Goal: Task Accomplishment & Management: Manage account settings

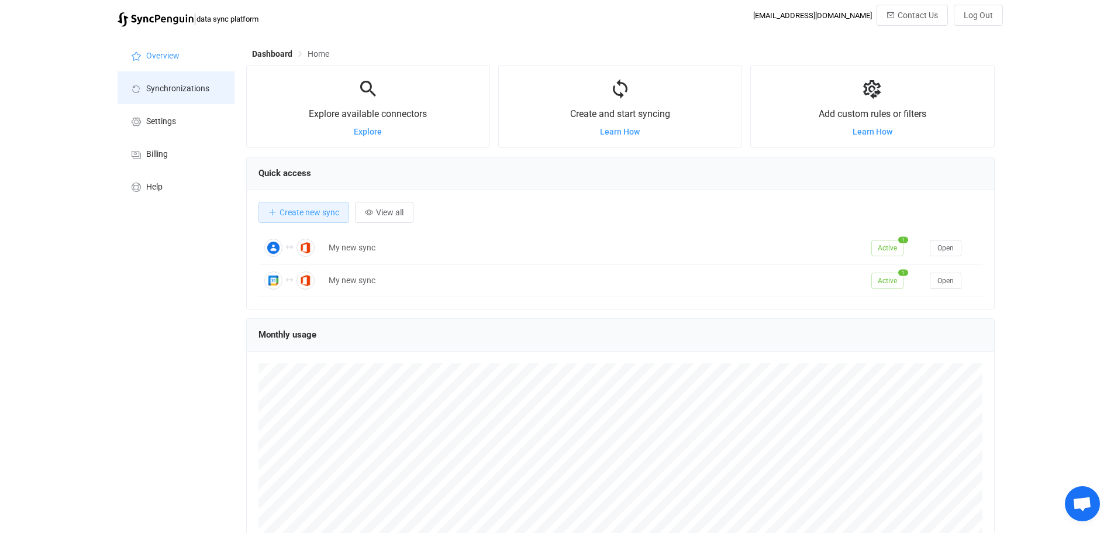
click at [187, 86] on span "Synchronizations" at bounding box center [177, 88] width 63 height 9
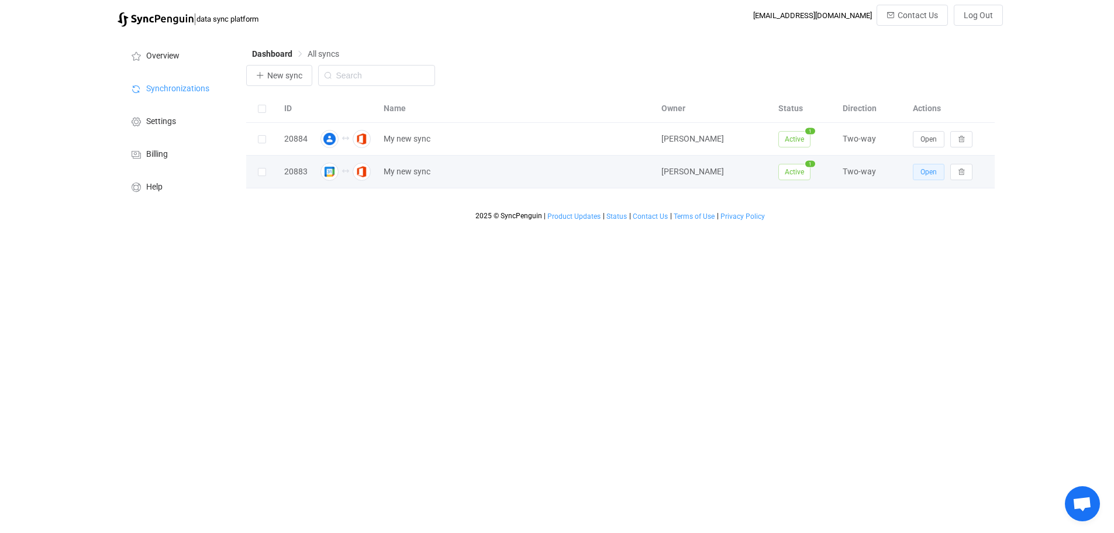
click at [922, 173] on span "Open" at bounding box center [928, 172] width 16 height 8
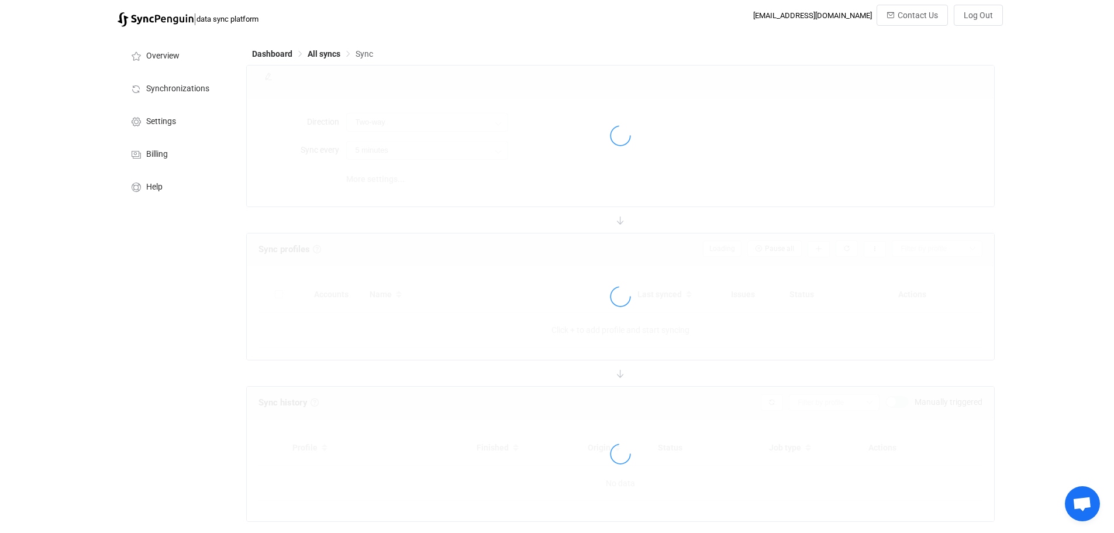
type input "10 minutes"
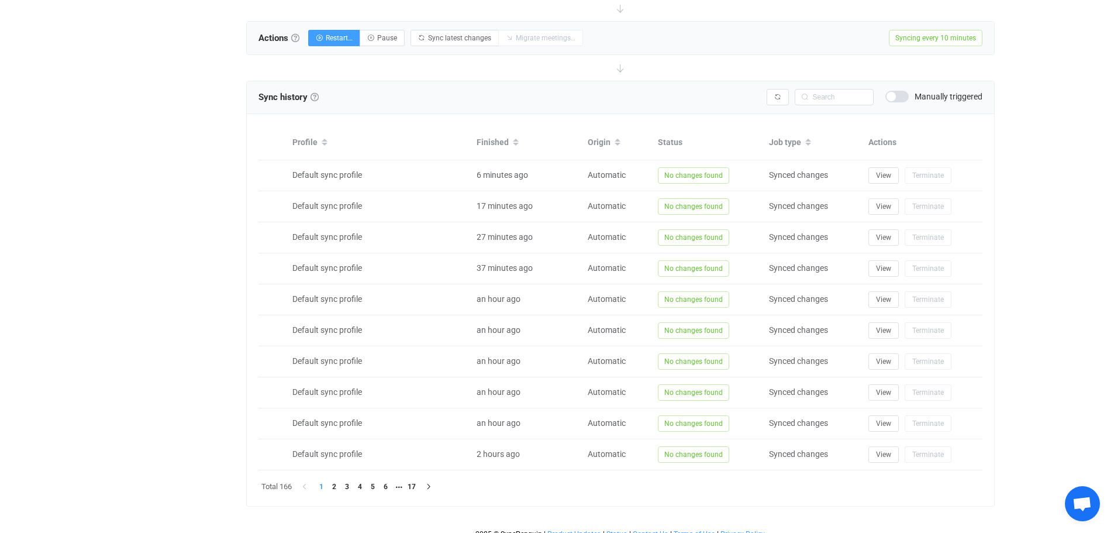
scroll to position [439, 0]
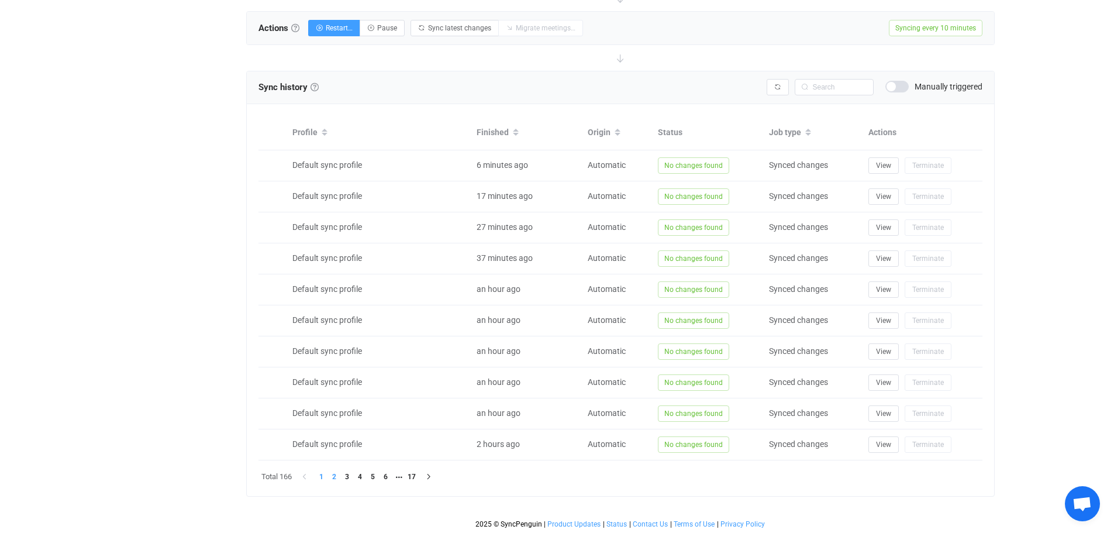
click at [336, 477] on li "2" at bounding box center [334, 476] width 13 height 13
click at [347, 474] on li "3" at bounding box center [347, 476] width 13 height 13
click at [360, 475] on li "4" at bounding box center [360, 476] width 13 height 13
click at [372, 476] on li "5" at bounding box center [373, 476] width 13 height 13
click at [428, 478] on li "17" at bounding box center [424, 476] width 13 height 13
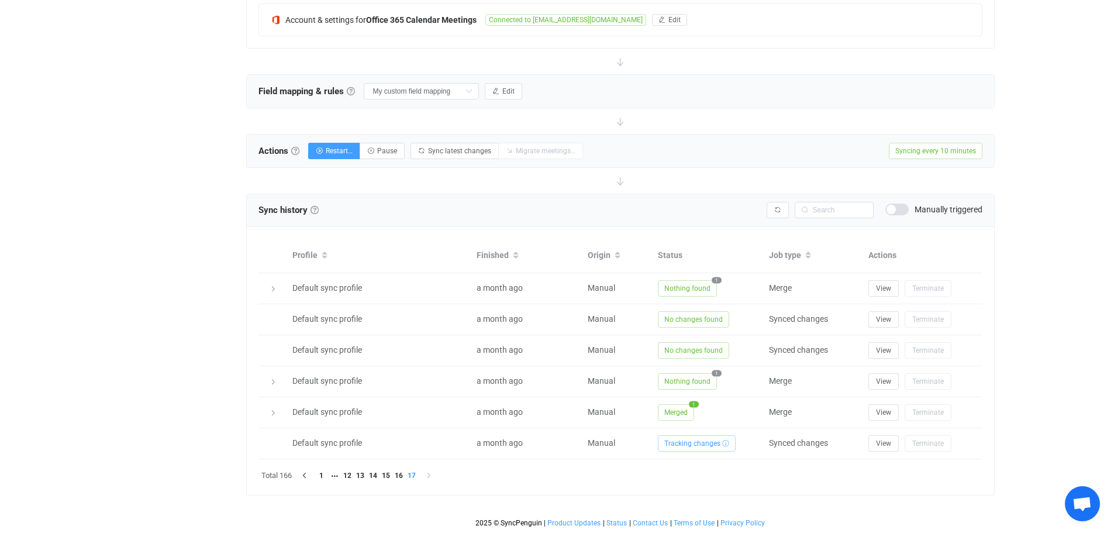
scroll to position [315, 0]
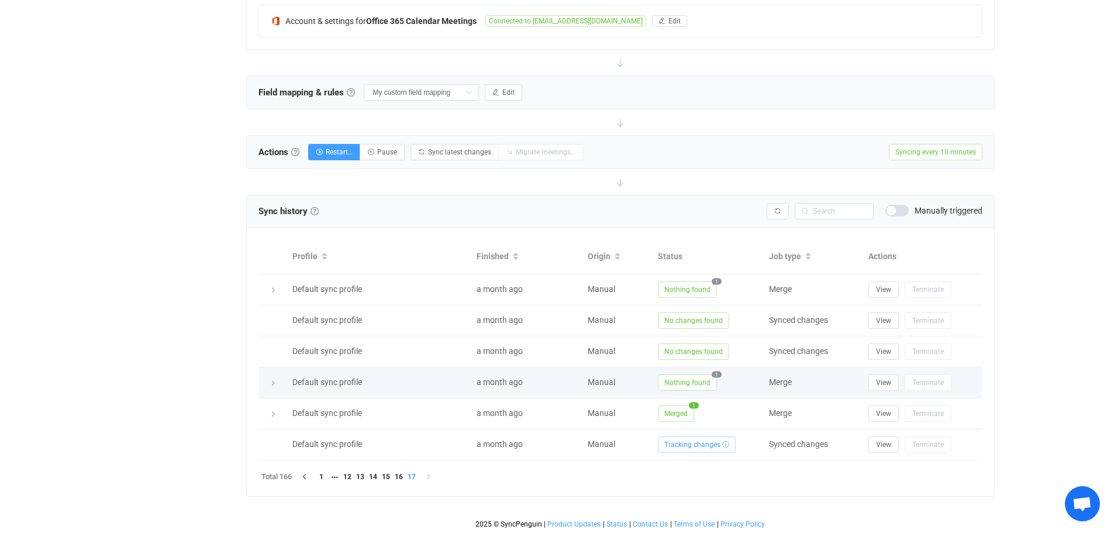
click at [273, 384] on icon at bounding box center [273, 382] width 7 height 7
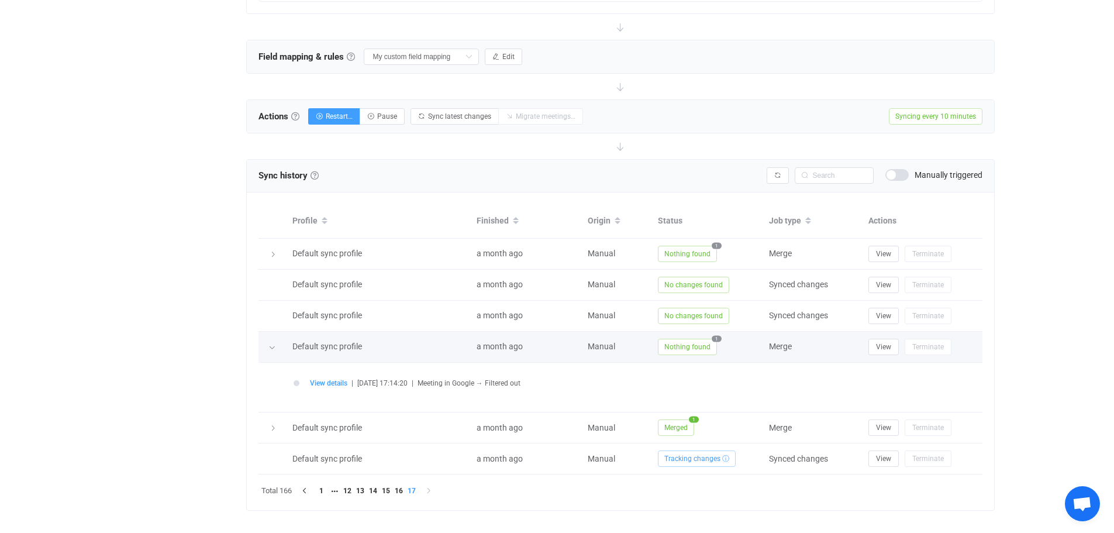
scroll to position [365, 0]
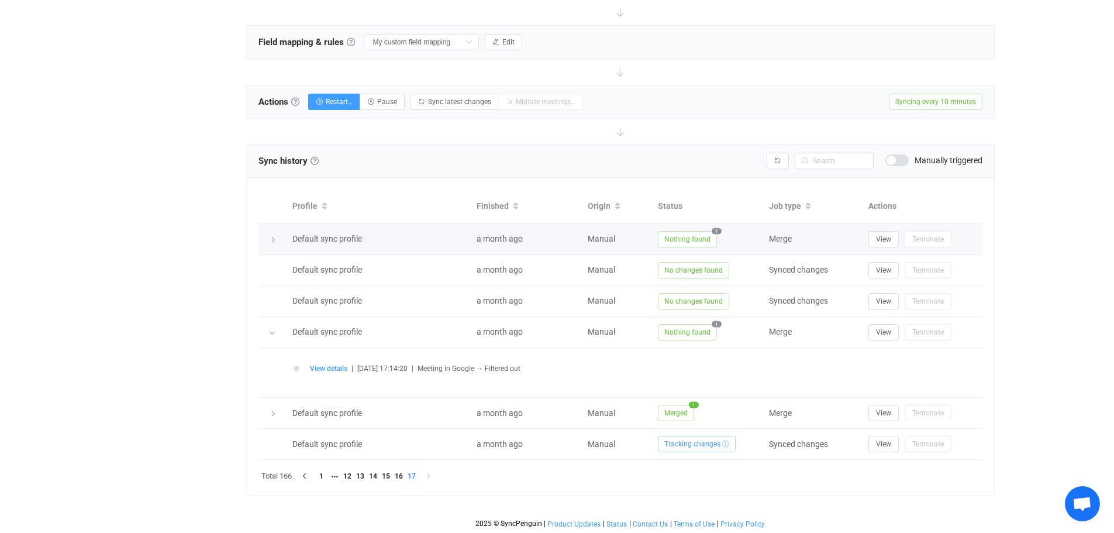
click at [272, 240] on icon at bounding box center [273, 239] width 7 height 7
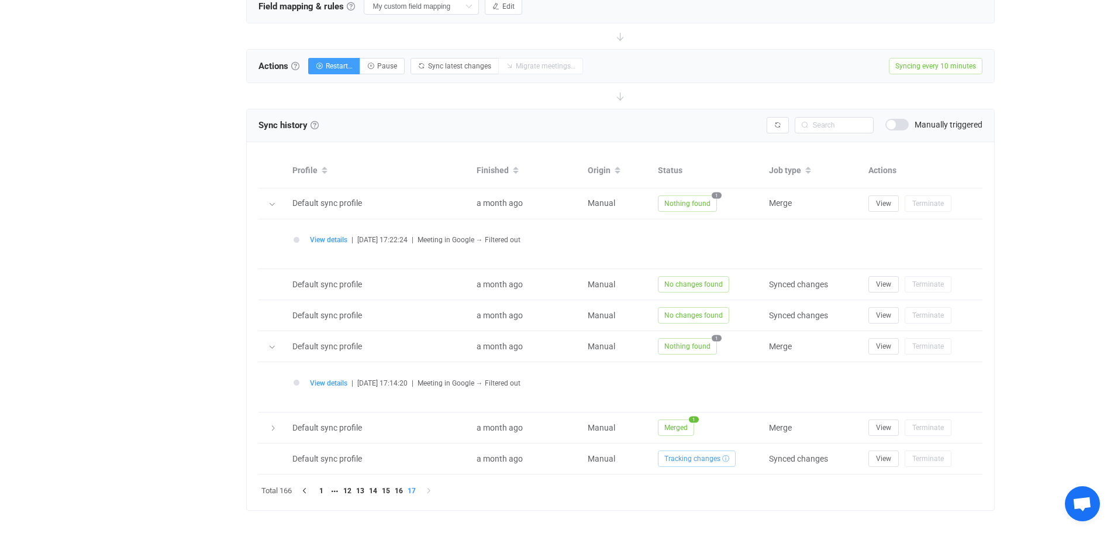
scroll to position [415, 0]
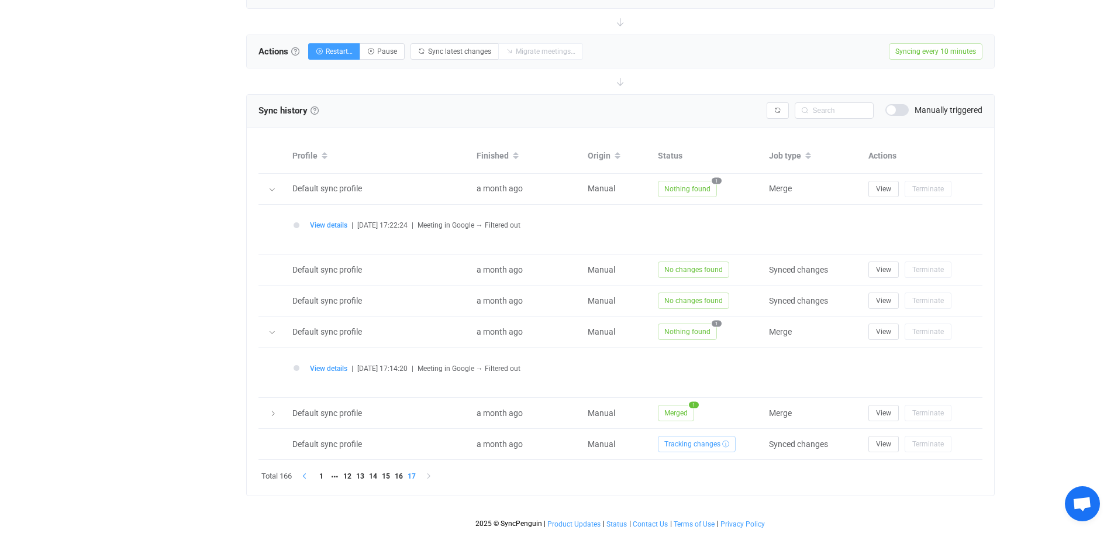
click at [305, 475] on icon "button" at bounding box center [304, 475] width 7 height 7
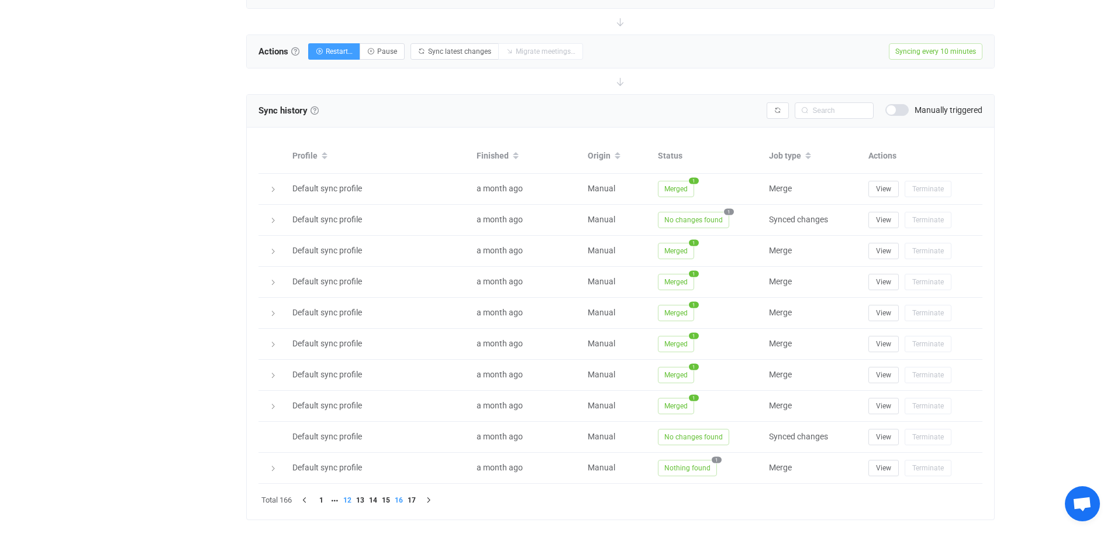
click at [346, 498] on li "12" at bounding box center [347, 500] width 13 height 13
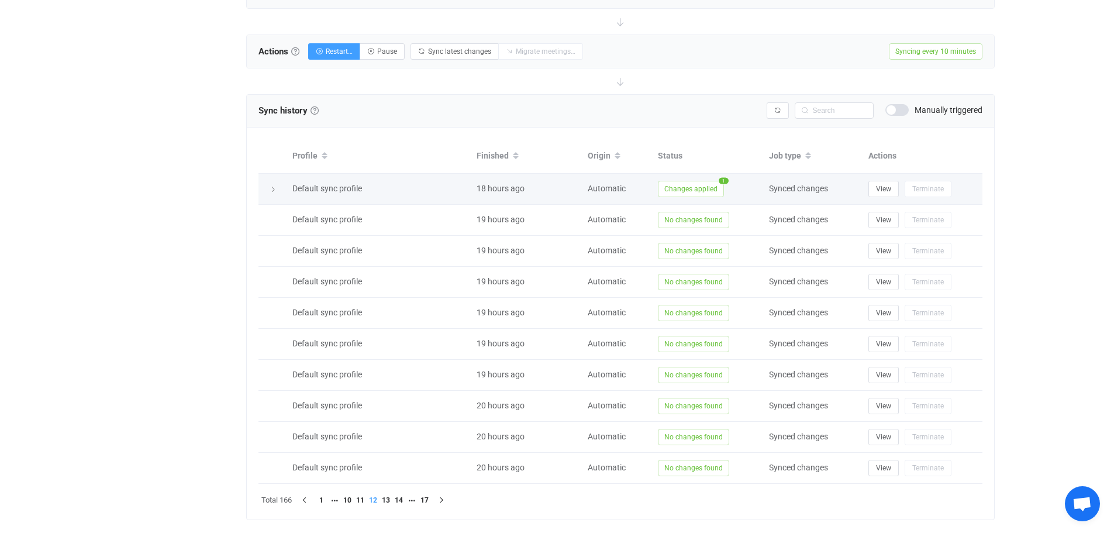
click at [272, 188] on icon at bounding box center [273, 189] width 7 height 7
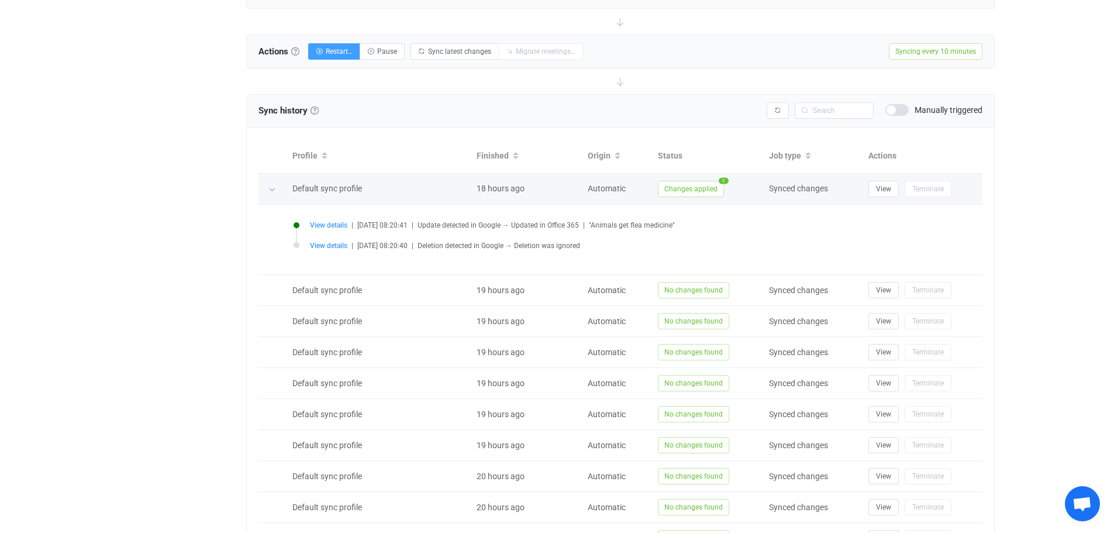
click at [272, 187] on icon at bounding box center [271, 189] width 7 height 7
